Goal: Find specific page/section: Find specific page/section

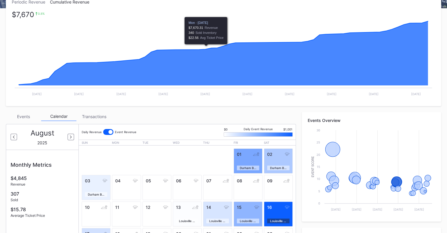
scroll to position [35, 0]
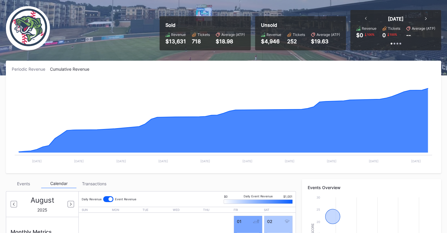
click at [28, 185] on div "Events" at bounding box center [23, 183] width 35 height 9
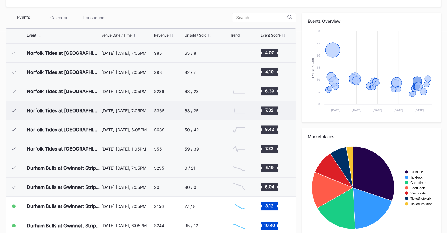
scroll to position [212, 0]
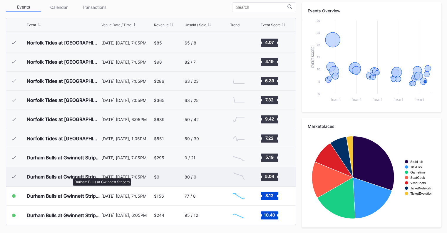
click at [70, 175] on div "Durham Bulls at Gwinnett Stripers" at bounding box center [63, 176] width 73 height 6
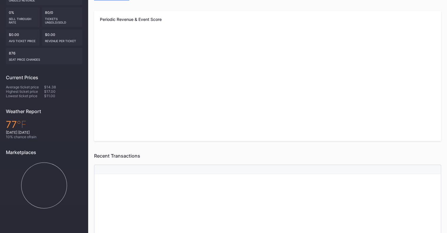
scroll to position [0, 0]
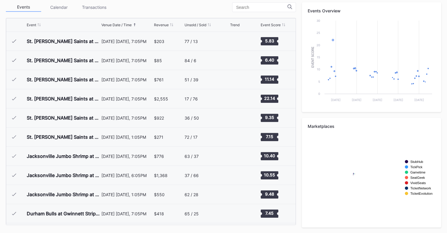
scroll to position [381, 0]
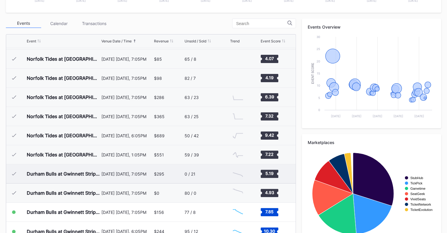
scroll to position [206, 0]
